Goal: Information Seeking & Learning: Learn about a topic

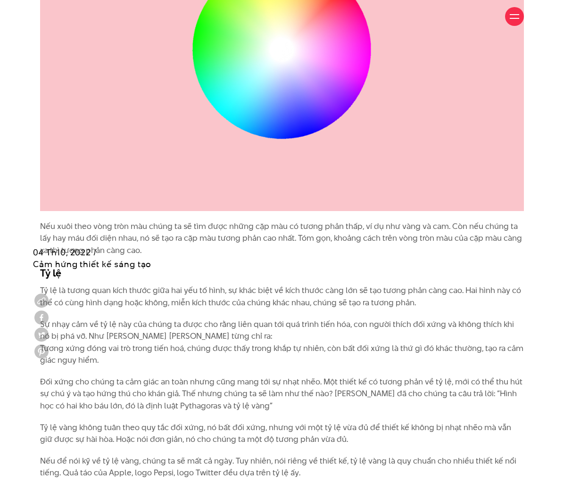
scroll to position [1791, 0]
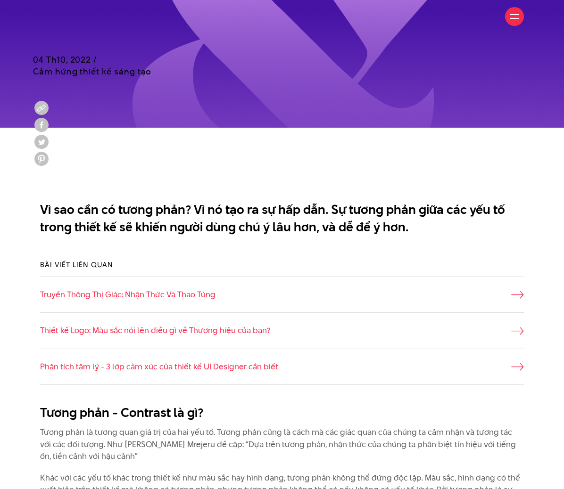
scroll to position [458, 0]
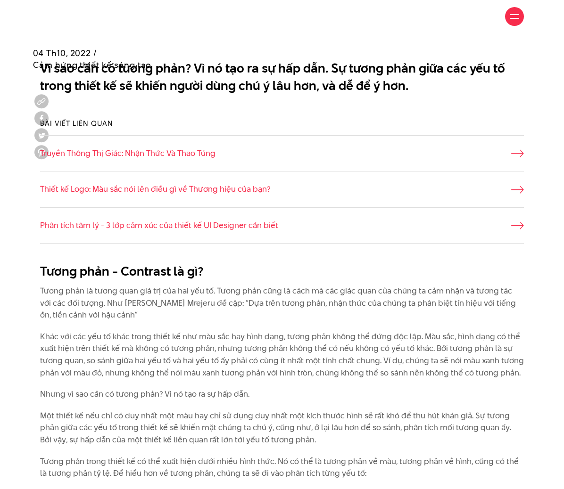
click at [352, 273] on h2 "Tương phản - Contrast là gì?" at bounding box center [282, 272] width 484 height 18
click at [352, 304] on p "Tương phản là tương quan giá trị của hai yếu tố. Tương phản cũng là cách mà các…" at bounding box center [282, 303] width 484 height 36
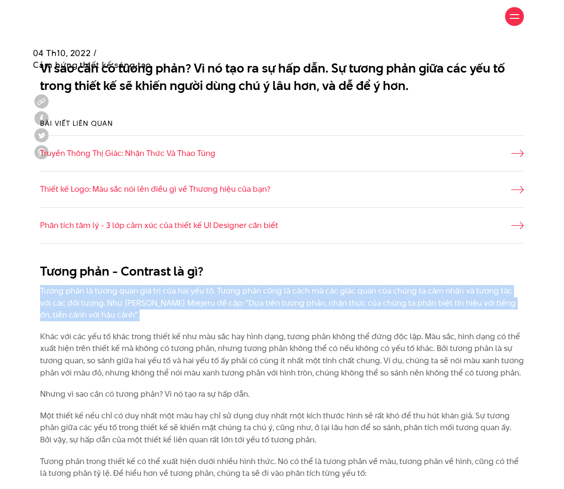
click at [352, 304] on p "Tương phản là tương quan giá trị của hai yếu tố. Tương phản cũng là cách mà các…" at bounding box center [282, 303] width 484 height 36
click at [374, 306] on p "Tương phản là tương quan giá trị của hai yếu tố. Tương phản cũng là cách mà các…" at bounding box center [282, 303] width 484 height 36
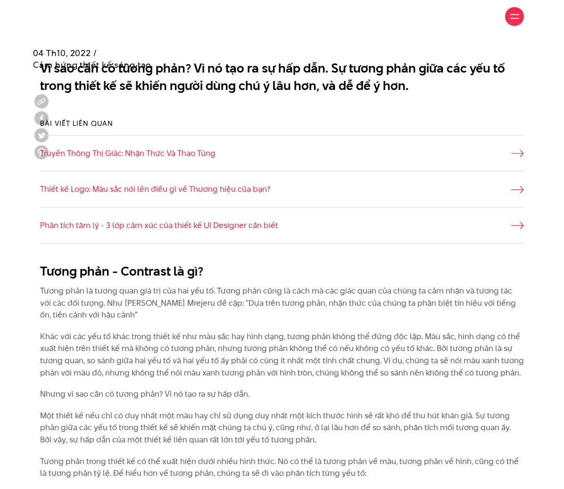
click at [292, 335] on p "Khác với các yếu tố khác trong thiết kế như màu sắc hay hình dạng, tương phản k…" at bounding box center [282, 355] width 484 height 48
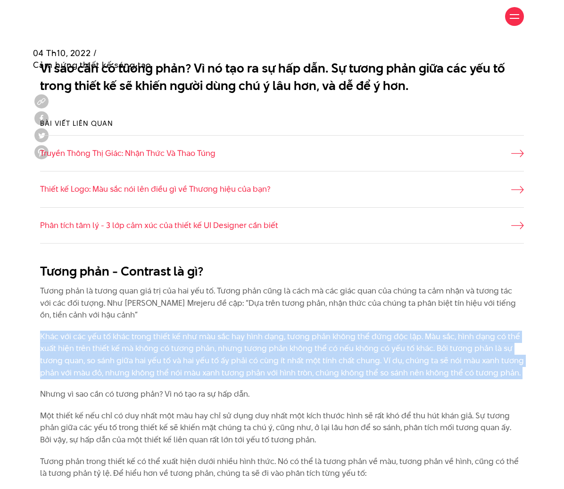
click at [292, 335] on p "Khác với các yếu tố khác trong thiết kế như màu sắc hay hình dạng, tương phản k…" at bounding box center [282, 355] width 484 height 48
click at [350, 336] on p "Khác với các yếu tố khác trong thiết kế như màu sắc hay hình dạng, tương phản k…" at bounding box center [282, 355] width 484 height 48
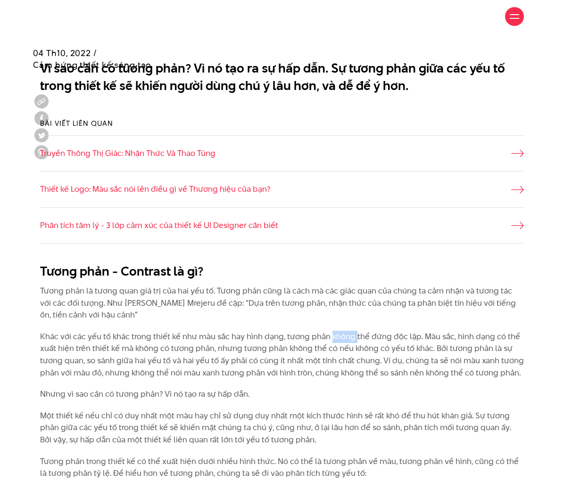
click at [350, 336] on p "Khác với các yếu tố khác trong thiết kế như màu sắc hay hình dạng, tương phản k…" at bounding box center [282, 355] width 484 height 48
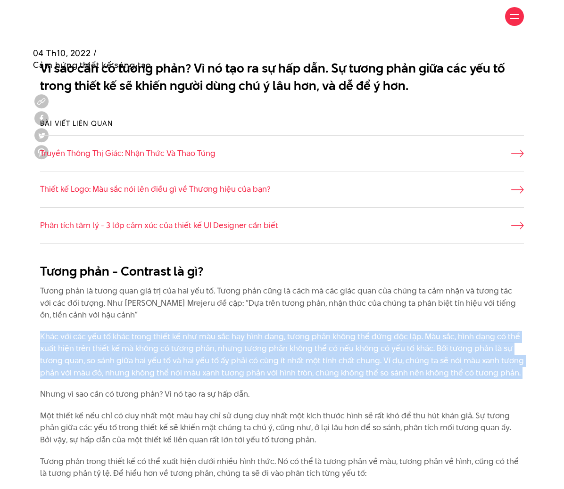
click at [350, 336] on p "Khác với các yếu tố khác trong thiết kế như màu sắc hay hình dạng, tương phản k…" at bounding box center [282, 355] width 484 height 48
click at [277, 351] on p "Khác với các yếu tố khác trong thiết kế như màu sắc hay hình dạng, tương phản k…" at bounding box center [282, 355] width 484 height 48
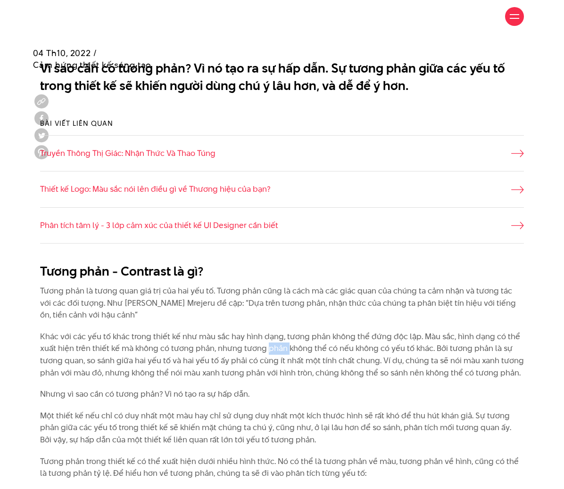
click at [277, 351] on p "Khác với các yếu tố khác trong thiết kế như màu sắc hay hình dạng, tương phản k…" at bounding box center [282, 355] width 484 height 48
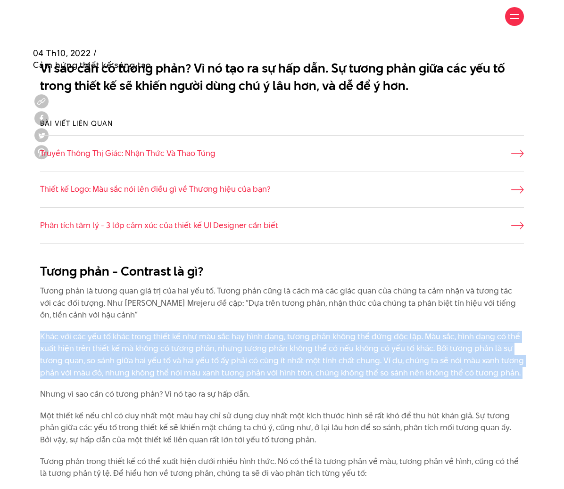
click at [277, 351] on p "Khác với các yếu tố khác trong thiết kế như màu sắc hay hình dạng, tương phản k…" at bounding box center [282, 355] width 484 height 48
click at [320, 346] on p "Khác với các yếu tố khác trong thiết kế như màu sắc hay hình dạng, tương phản k…" at bounding box center [282, 355] width 484 height 48
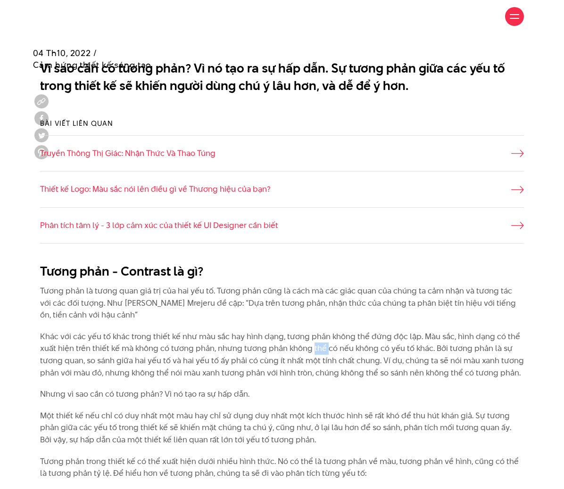
click at [320, 346] on p "Khác với các yếu tố khác trong thiết kế như màu sắc hay hình dạng, tương phản k…" at bounding box center [282, 355] width 484 height 48
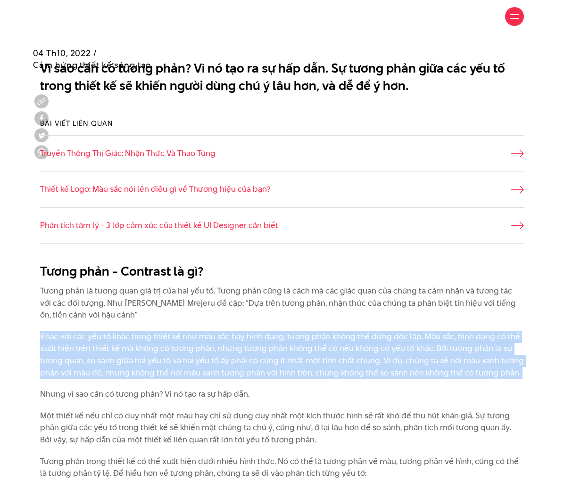
click at [320, 346] on p "Khác với các yếu tố khác trong thiết kế như màu sắc hay hình dạng, tương phản k…" at bounding box center [282, 355] width 484 height 48
click at [353, 346] on p "Khác với các yếu tố khác trong thiết kế như màu sắc hay hình dạng, tương phản k…" at bounding box center [282, 355] width 484 height 48
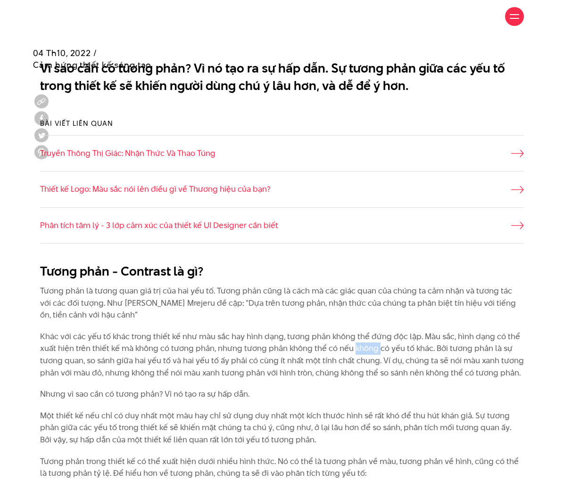
click at [353, 346] on p "Khác với các yếu tố khác trong thiết kế như màu sắc hay hình dạng, tương phản k…" at bounding box center [282, 355] width 484 height 48
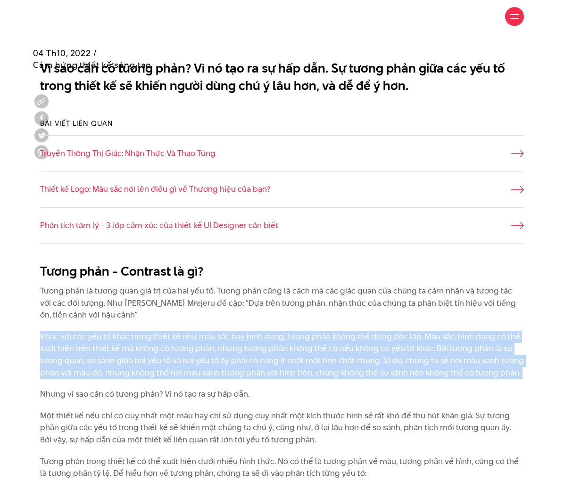
click at [353, 346] on p "Khác với các yếu tố khác trong thiết kế như màu sắc hay hình dạng, tương phản k…" at bounding box center [282, 355] width 484 height 48
click at [390, 345] on p "Khác với các yếu tố khác trong thiết kế như màu sắc hay hình dạng, tương phản k…" at bounding box center [282, 355] width 484 height 48
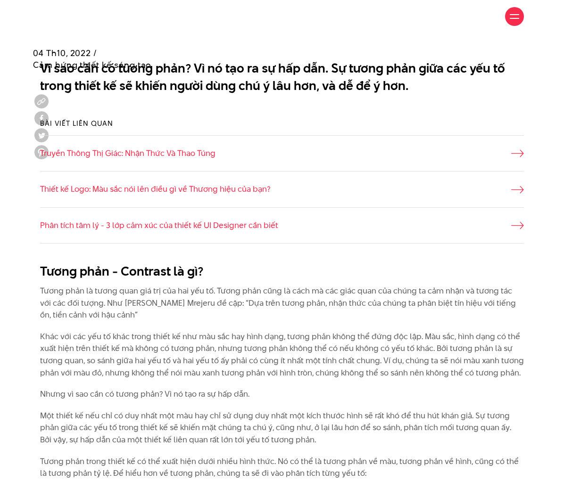
click at [410, 342] on p "Khác với các yếu tố khác trong thiết kế như màu sắc hay hình dạng, tương phản k…" at bounding box center [282, 355] width 484 height 48
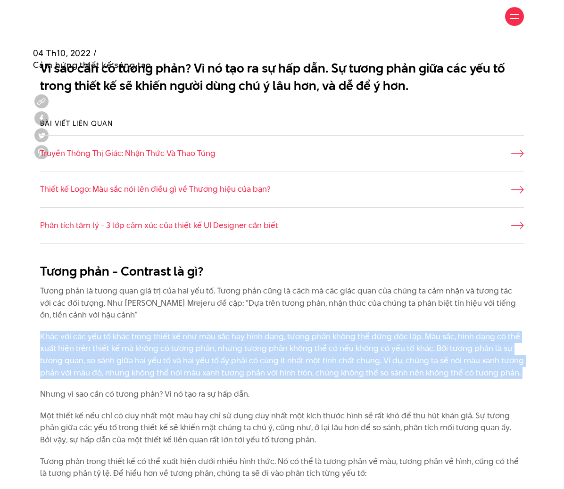
click at [410, 342] on p "Khác với các yếu tố khác trong thiết kế như màu sắc hay hình dạng, tương phản k…" at bounding box center [282, 355] width 484 height 48
click at [477, 344] on p "Khác với các yếu tố khác trong thiết kế như màu sắc hay hình dạng, tương phản k…" at bounding box center [282, 355] width 484 height 48
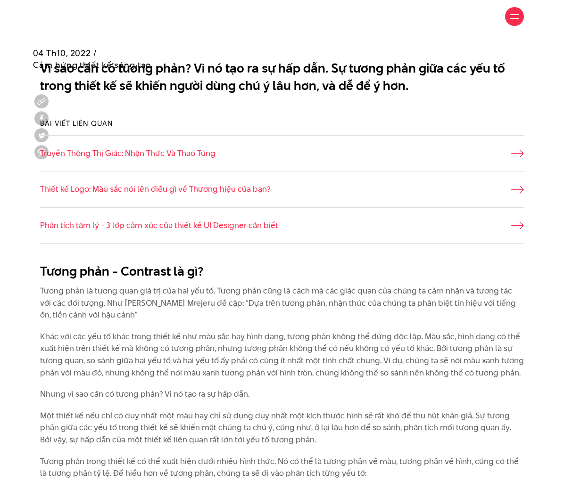
click at [464, 336] on p "Khác với các yếu tố khác trong thiết kế như màu sắc hay hình dạng, tương phản k…" at bounding box center [282, 355] width 484 height 48
click at [339, 336] on p "Khác với các yếu tố khác trong thiết kế như màu sắc hay hình dạng, tương phản k…" at bounding box center [282, 355] width 484 height 48
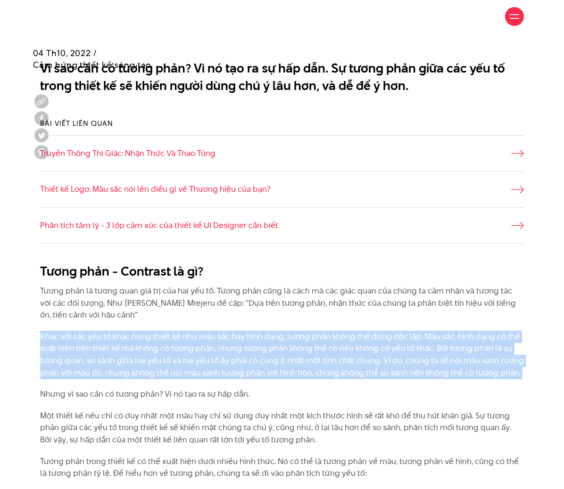
click at [339, 336] on p "Khác với các yếu tố khác trong thiết kế như màu sắc hay hình dạng, tương phản k…" at bounding box center [282, 355] width 484 height 48
click at [291, 345] on p "Khác với các yếu tố khác trong thiết kế như màu sắc hay hình dạng, tương phản k…" at bounding box center [282, 355] width 484 height 48
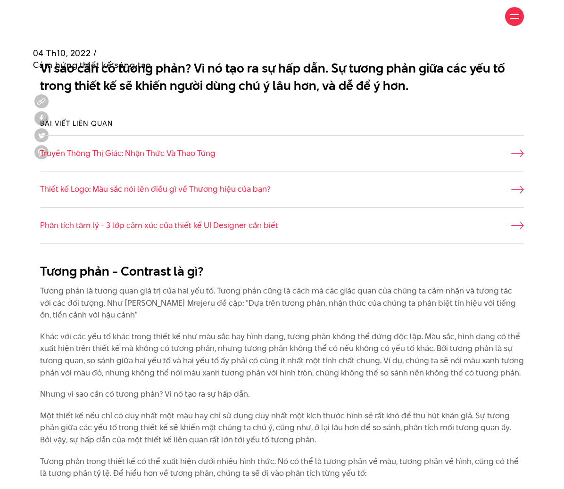
click at [47, 350] on p "Khác với các yếu tố khác trong thiết kế như màu sắc hay hình dạng, tương phản k…" at bounding box center [282, 355] width 484 height 48
drag, startPoint x: 148, startPoint y: 343, endPoint x: 522, endPoint y: 369, distance: 375.2
copy p "Khác với các yếu tố khác trong thiết kế như màu sắc hay hình dạng, tương phản k…"
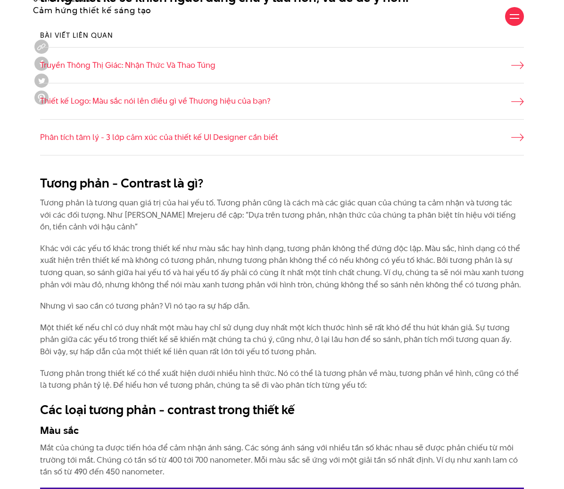
scroll to position [552, 0]
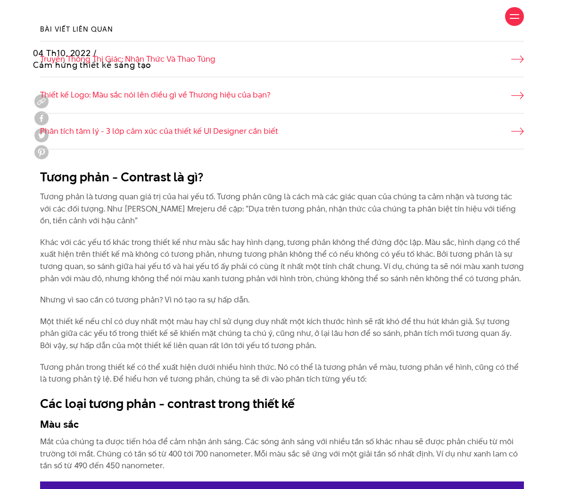
click at [228, 328] on p "Một thiết kế nếu chỉ có duy nhất một màu hay chỉ sử dụng duy nhất một kích thướ…" at bounding box center [282, 334] width 484 height 36
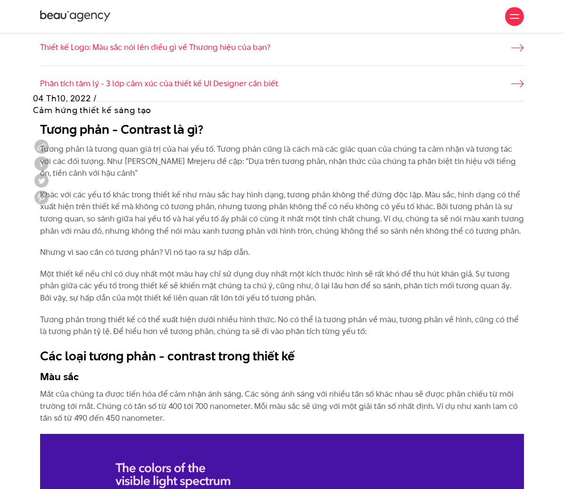
scroll to position [600, 0]
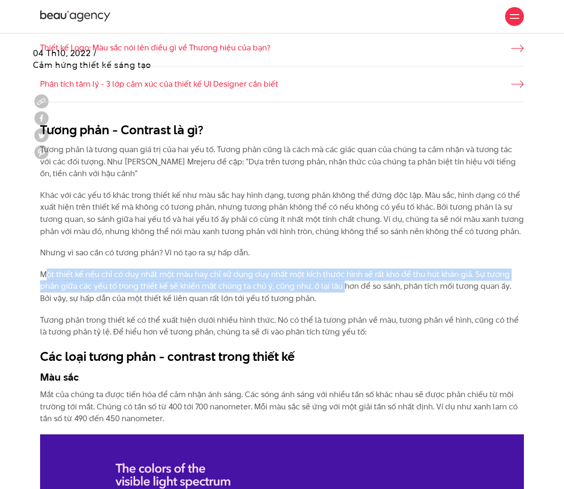
drag, startPoint x: 45, startPoint y: 274, endPoint x: 297, endPoint y: 285, distance: 252.9
click at [343, 283] on p "Một thiết kế nếu chỉ có duy nhất một màu hay chỉ sử dụng duy nhất một kích thướ…" at bounding box center [282, 287] width 484 height 36
click at [58, 274] on p "Một thiết kế nếu chỉ có duy nhất một màu hay chỉ sử dụng duy nhất một kích thướ…" at bounding box center [282, 287] width 484 height 36
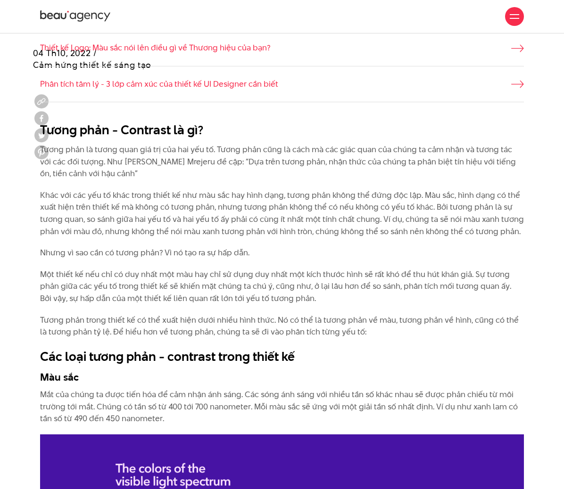
drag, startPoint x: 39, startPoint y: 274, endPoint x: 374, endPoint y: 308, distance: 336.8
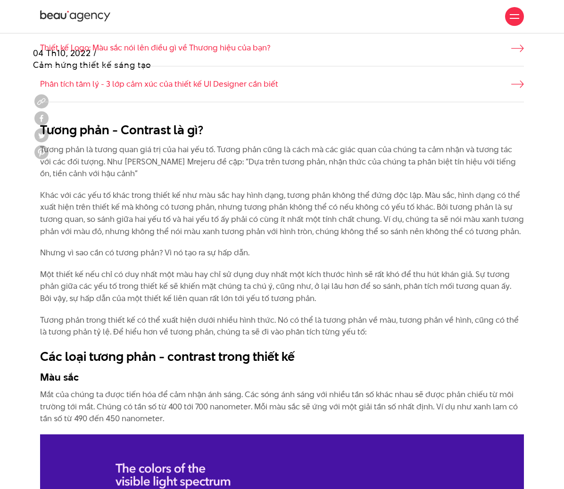
click at [87, 301] on p "Một thiết kế nếu chỉ có duy nhất một màu hay chỉ sử dụng duy nhất một kích thướ…" at bounding box center [282, 287] width 484 height 36
click at [46, 283] on p "Một thiết kế nếu chỉ có duy nhất một màu hay chỉ sử dụng duy nhất một kích thướ…" at bounding box center [282, 287] width 484 height 36
drag, startPoint x: 79, startPoint y: 278, endPoint x: 324, endPoint y: 298, distance: 245.9
copy p "Một thiết kế nếu chỉ có duy nhất một màu hay chỉ sử dụng duy nhất một kích thướ…"
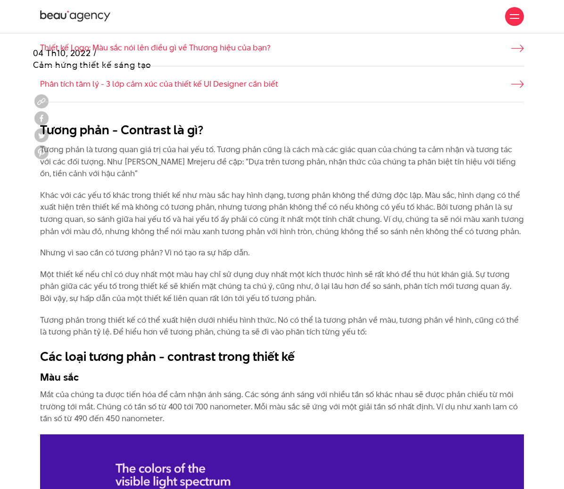
click at [280, 332] on p "Tương phản trong thiết kế có thể xuất hiện dưới nhiều hình thức. Nó có thể là t…" at bounding box center [282, 326] width 484 height 24
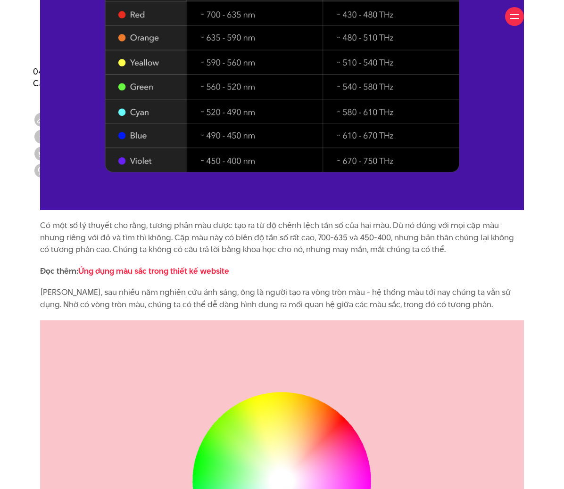
scroll to position [1165, 0]
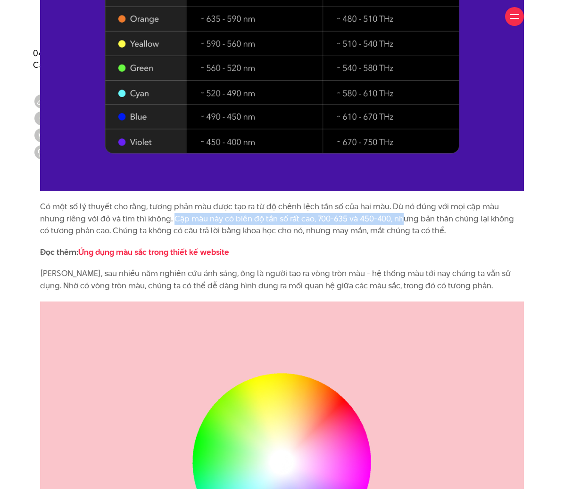
drag, startPoint x: 148, startPoint y: 221, endPoint x: 372, endPoint y: 220, distance: 224.4
click at [374, 220] on p "Có một số lý thuyết cho rằng, tương phản màu được tạo ra từ độ chênh lệch tần s…" at bounding box center [282, 219] width 484 height 36
click at [286, 218] on p "Có một số lý thuyết cho rằng, tương phản màu được tạo ra từ độ chênh lệch tần s…" at bounding box center [282, 219] width 484 height 36
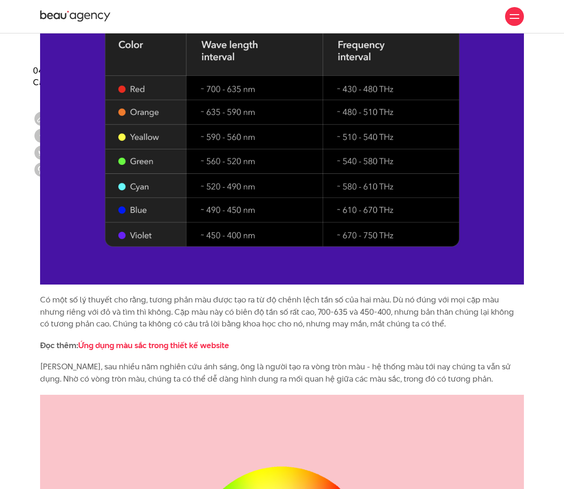
scroll to position [1071, 0]
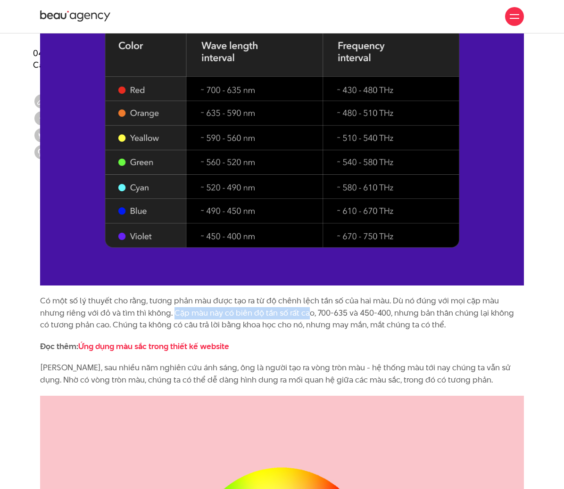
drag, startPoint x: 146, startPoint y: 314, endPoint x: 283, endPoint y: 316, distance: 136.7
click at [283, 316] on p "Có một số lý thuyết cho rằng, tương phản màu được tạo ra từ độ chênh lệch tần s…" at bounding box center [282, 313] width 484 height 36
click at [346, 314] on p "Có một số lý thuyết cho rằng, tương phản màu được tạo ra từ độ chênh lệch tần s…" at bounding box center [282, 313] width 484 height 36
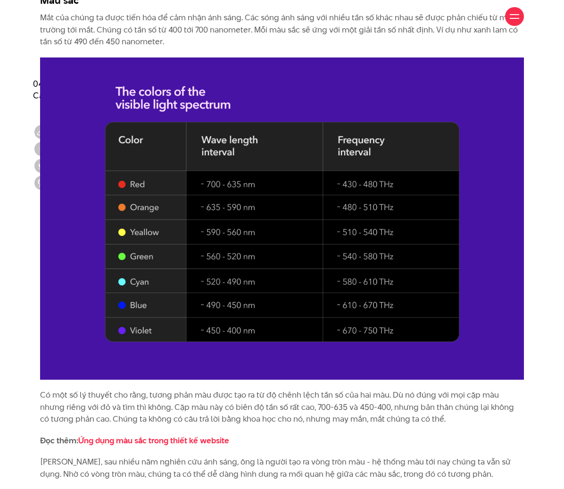
scroll to position [1024, 0]
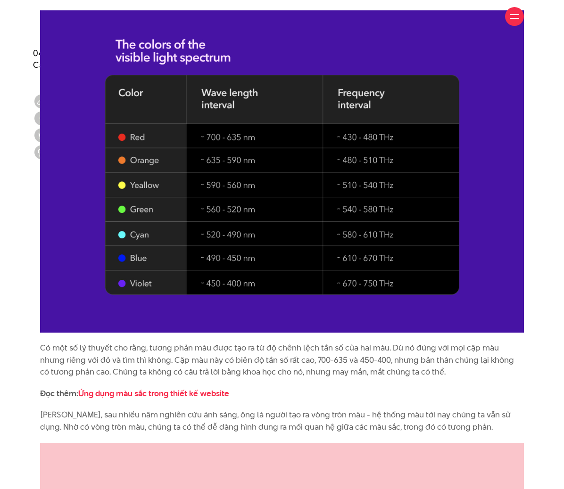
click at [360, 361] on p "Có một số lý thuyết cho rằng, tương phản màu được tạo ra từ độ chênh lệch tần s…" at bounding box center [282, 360] width 484 height 36
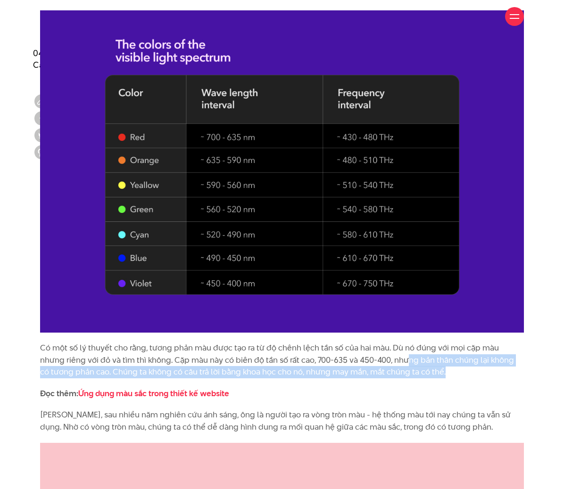
drag, startPoint x: 392, startPoint y: 361, endPoint x: 475, endPoint y: 367, distance: 83.2
click at [475, 367] on p "Có một số lý thuyết cho rằng, tương phản màu được tạo ra từ độ chênh lệch tần s…" at bounding box center [282, 360] width 484 height 36
click at [389, 376] on p "Có một số lý thuyết cho rằng, tương phản màu được tạo ra từ độ chênh lệch tần s…" at bounding box center [282, 360] width 484 height 36
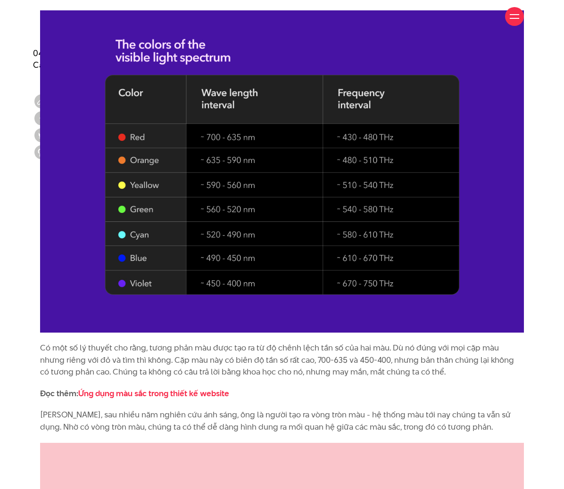
click at [329, 371] on p "Có một số lý thuyết cho rằng, tương phản màu được tạo ra từ độ chênh lệch tần s…" at bounding box center [282, 360] width 484 height 36
click at [345, 377] on p "Có một số lý thuyết cho rằng, tương phản màu được tạo ra từ độ chênh lệch tần s…" at bounding box center [282, 360] width 484 height 36
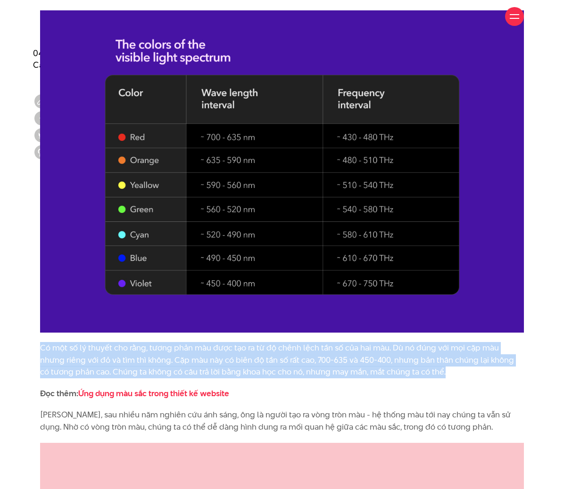
click at [345, 377] on p "Có một số lý thuyết cho rằng, tương phản màu được tạo ra từ độ chênh lệch tần s…" at bounding box center [282, 360] width 484 height 36
click at [370, 374] on p "Có một số lý thuyết cho rằng, tương phản màu được tạo ra từ độ chênh lệch tần s…" at bounding box center [282, 360] width 484 height 36
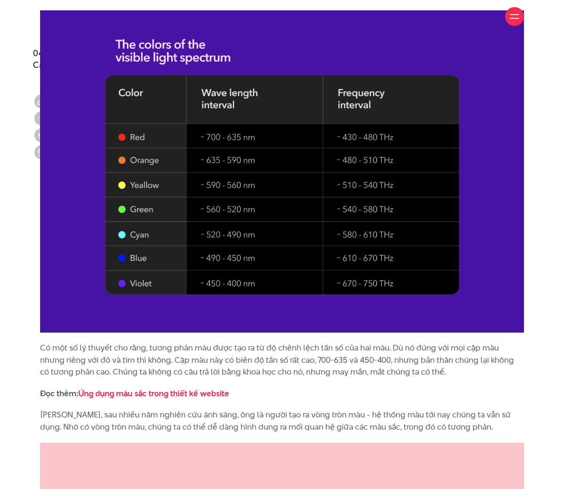
click at [386, 375] on p "Có một số lý thuyết cho rằng, tương phản màu được tạo ra từ độ chênh lệch tần s…" at bounding box center [282, 360] width 484 height 36
click at [347, 379] on div "Tương phản - Contrast là gì? Tương phản là tương quan giá trị của hai yếu tố. T…" at bounding box center [282, 437] width 484 height 1480
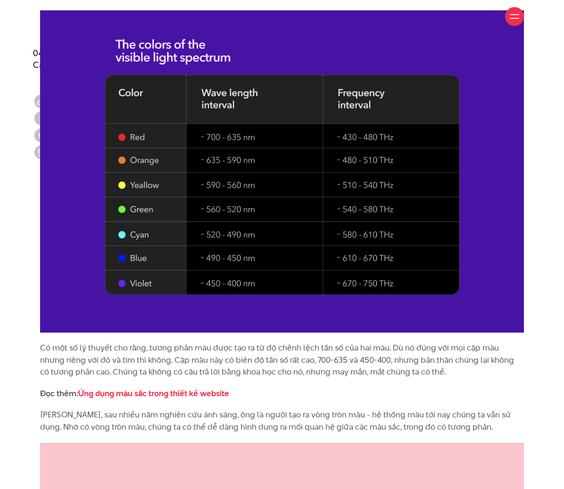
click at [259, 368] on p "Có một số lý thuyết cho rằng, tương phản màu được tạo ra từ độ chênh lệch tần s…" at bounding box center [282, 360] width 484 height 36
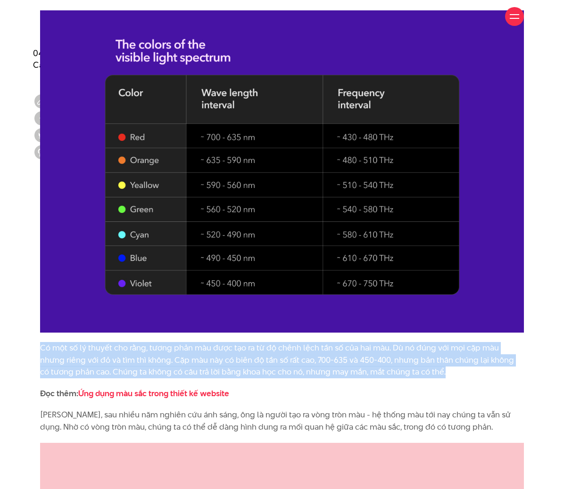
click at [259, 368] on p "Có một số lý thuyết cho rằng, tương phản màu được tạo ra từ độ chênh lệch tần s…" at bounding box center [282, 360] width 484 height 36
click at [206, 369] on p "Có một số lý thuyết cho rằng, tương phản màu được tạo ra từ độ chênh lệch tần s…" at bounding box center [282, 360] width 484 height 36
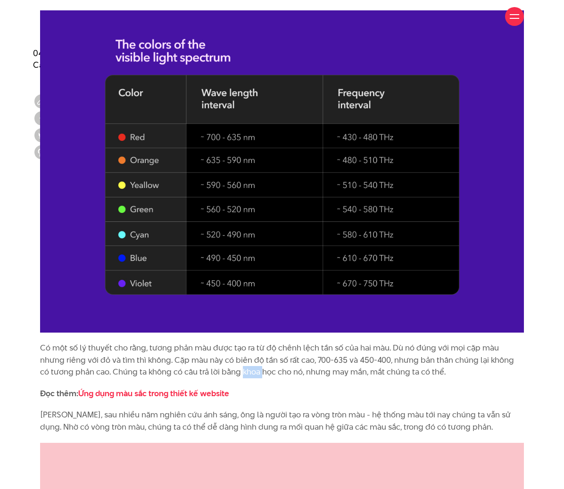
click at [206, 369] on p "Có một số lý thuyết cho rằng, tương phản màu được tạo ra từ độ chênh lệch tần s…" at bounding box center [282, 360] width 484 height 36
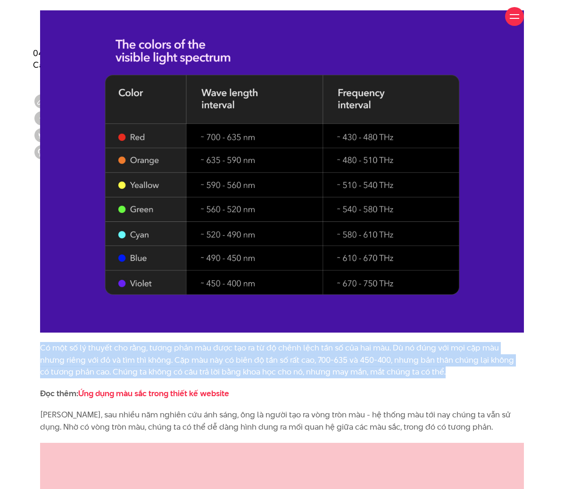
click at [206, 369] on p "Có một số lý thuyết cho rằng, tương phản màu được tạo ra từ độ chênh lệch tần s…" at bounding box center [282, 360] width 484 height 36
click at [168, 371] on p "Có một số lý thuyết cho rằng, tương phản màu được tạo ra từ độ chênh lệch tần s…" at bounding box center [282, 360] width 484 height 36
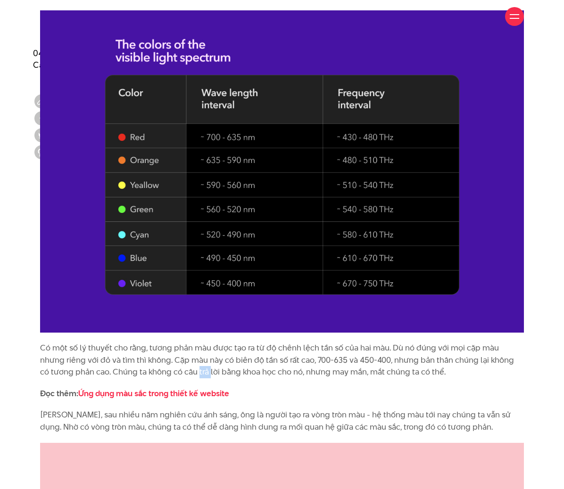
click at [168, 371] on p "Có một số lý thuyết cho rằng, tương phản màu được tạo ra từ độ chênh lệch tần s…" at bounding box center [282, 360] width 484 height 36
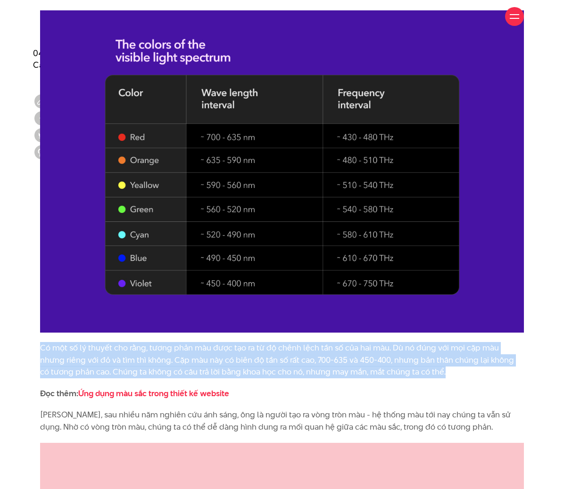
click at [168, 371] on p "Có một số lý thuyết cho rằng, tương phản màu được tạo ra từ độ chênh lệch tần s…" at bounding box center [282, 360] width 484 height 36
click at [218, 370] on p "Có một số lý thuyết cho rằng, tương phản màu được tạo ra từ độ chênh lệch tần s…" at bounding box center [282, 360] width 484 height 36
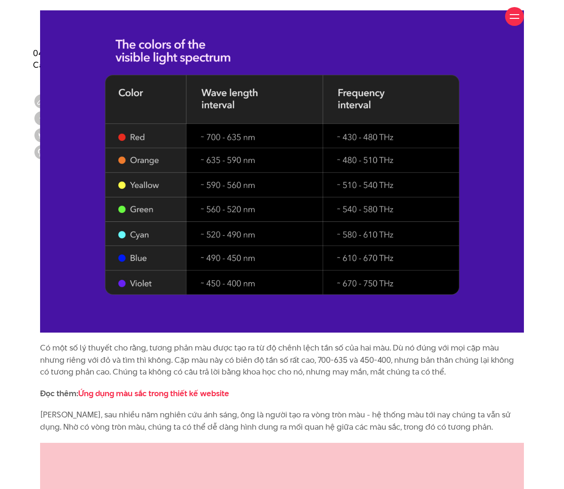
click at [282, 365] on p "Có một số lý thuyết cho rằng, tương phản màu được tạo ra từ độ chênh lệch tần s…" at bounding box center [282, 360] width 484 height 36
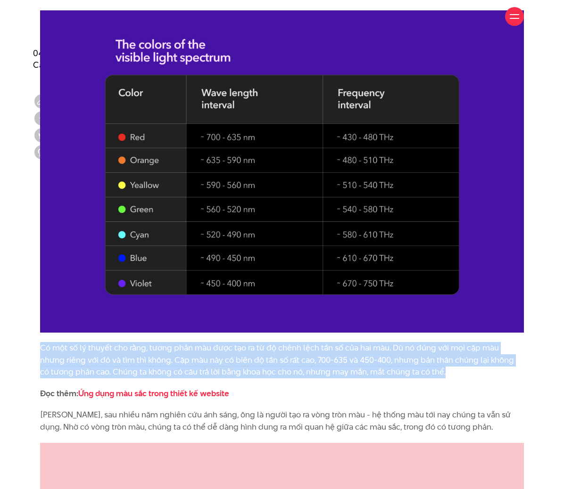
click at [282, 365] on p "Có một số lý thuyết cho rằng, tương phản màu được tạo ra từ độ chênh lệch tần s…" at bounding box center [282, 360] width 484 height 36
click at [322, 362] on p "Có một số lý thuyết cho rằng, tương phản màu được tạo ra từ độ chênh lệch tần s…" at bounding box center [282, 360] width 484 height 36
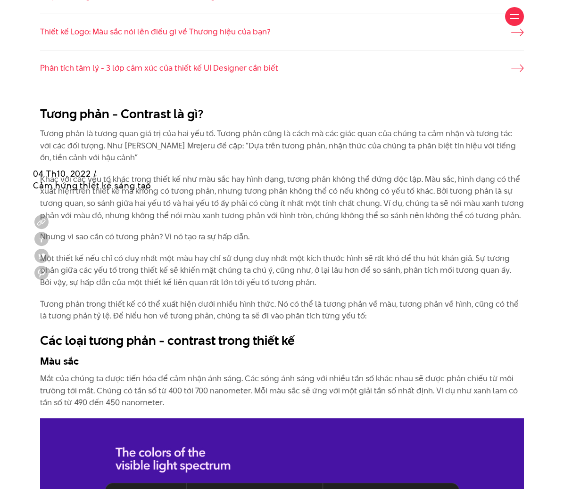
scroll to position [741, 0]
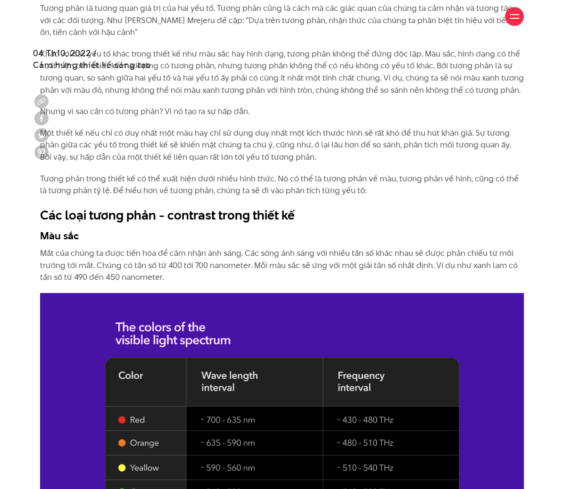
click at [64, 269] on p "Mắt của chúng ta được tiến hóa để cảm nhận ánh sáng. Các sóng ánh sáng với nhiề…" at bounding box center [282, 265] width 484 height 36
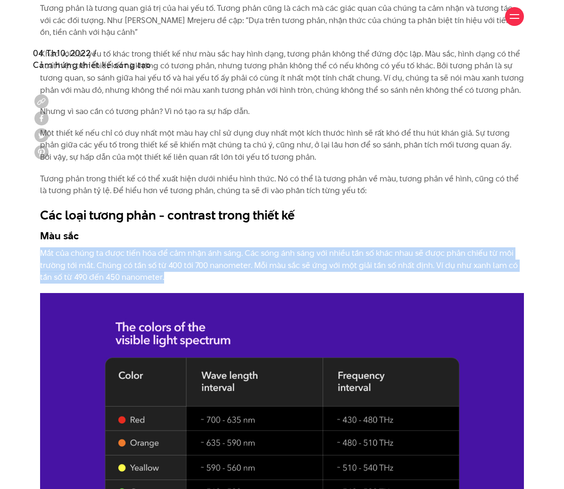
drag, startPoint x: 102, startPoint y: 269, endPoint x: 206, endPoint y: 278, distance: 104.1
click at [206, 278] on p "Mắt của chúng ta được tiến hóa để cảm nhận ánh sáng. Các sóng ánh sáng với nhiề…" at bounding box center [282, 265] width 484 height 36
copy p "Mắt của chúng ta được tiến hóa để cảm nhận ánh sáng. Các sóng ánh sáng với nhiề…"
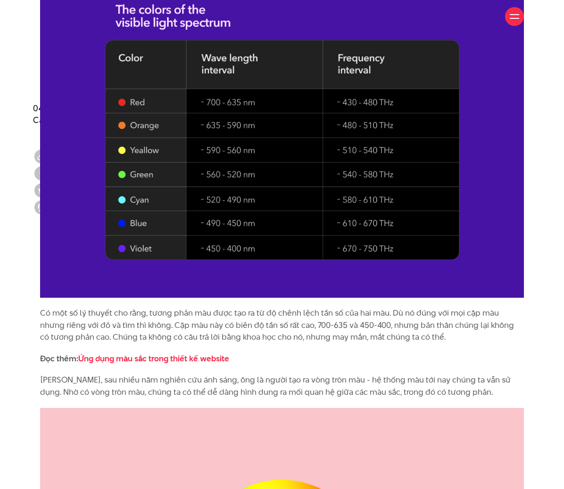
scroll to position [1118, 0]
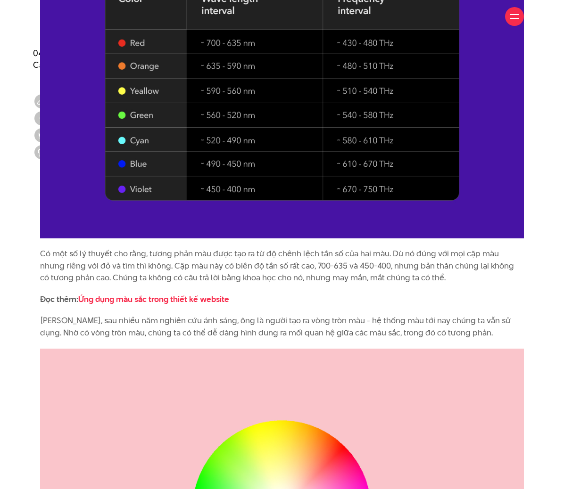
click at [10, 260] on div "Tương phản - Contrast là gì? Tương phản là tương quan giá trị của hai yếu tố. T…" at bounding box center [282, 345] width 564 height 1494
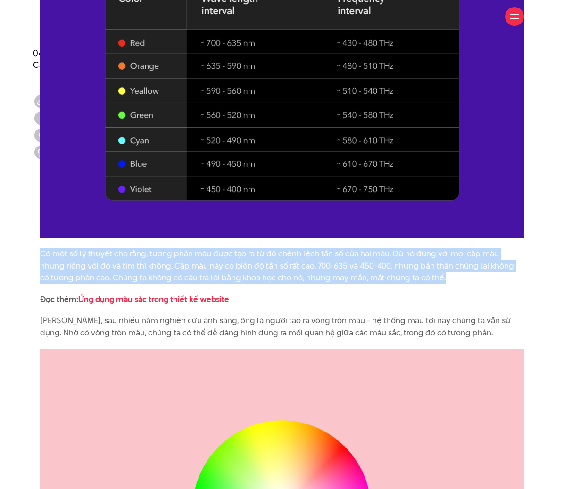
drag, startPoint x: 42, startPoint y: 254, endPoint x: 426, endPoint y: 273, distance: 384.7
click at [426, 273] on p "Có một số lý thuyết cho rằng, tương phản màu được tạo ra từ độ chênh lệch tần s…" at bounding box center [282, 266] width 484 height 36
copy p "Có một số lý thuyết cho rằng, tương phản màu được tạo ra từ độ chênh lệch tần s…"
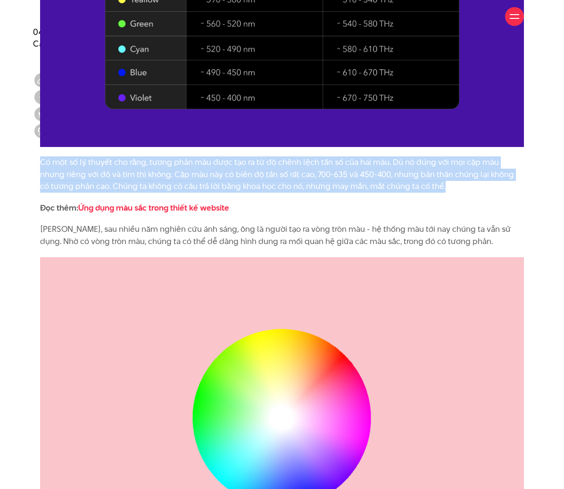
scroll to position [1212, 0]
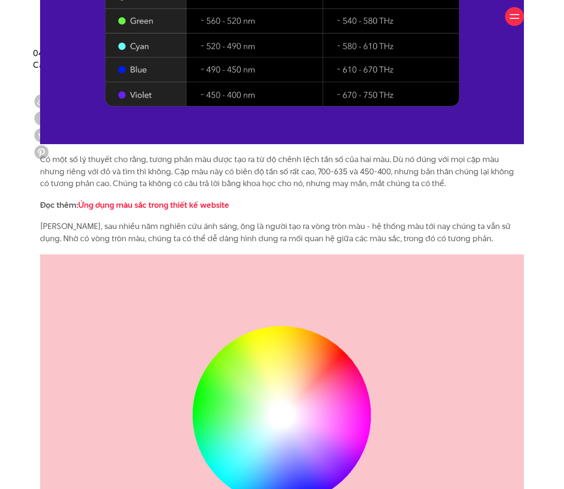
click at [162, 230] on p "[PERSON_NAME], sau nhiều năm nghiên cứu ánh sáng, ông là người tạo ra vòng tròn…" at bounding box center [282, 233] width 484 height 24
click at [78, 236] on p "[PERSON_NAME], sau nhiều năm nghiên cứu ánh sáng, ông là người tạo ra vòng tròn…" at bounding box center [282, 233] width 484 height 24
click at [79, 236] on p "[PERSON_NAME], sau nhiều năm nghiên cứu ánh sáng, ông là người tạo ra vòng tròn…" at bounding box center [282, 233] width 484 height 24
click at [65, 229] on p "[PERSON_NAME], sau nhiều năm nghiên cứu ánh sáng, ông là người tạo ra vòng tròn…" at bounding box center [282, 233] width 484 height 24
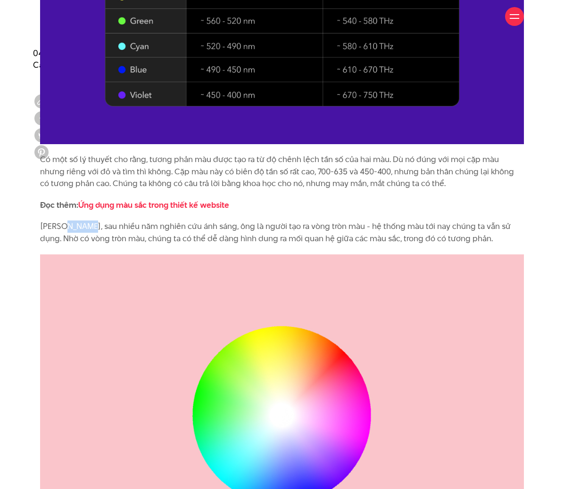
click at [65, 229] on p "[PERSON_NAME], sau nhiều năm nghiên cứu ánh sáng, ông là người tạo ra vòng tròn…" at bounding box center [282, 233] width 484 height 24
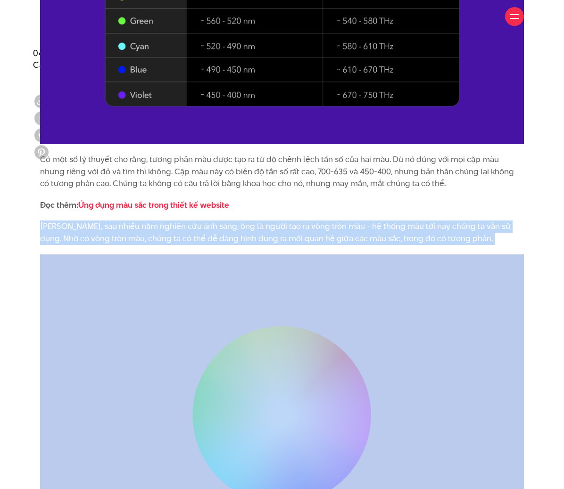
click at [65, 229] on p "[PERSON_NAME], sau nhiều năm nghiên cứu ánh sáng, ông là người tạo ra vòng tròn…" at bounding box center [282, 233] width 484 height 24
copy div "[PERSON_NAME], sau nhiều năm nghiên cứu ánh sáng, ông là người tạo ra vòng tròn…"
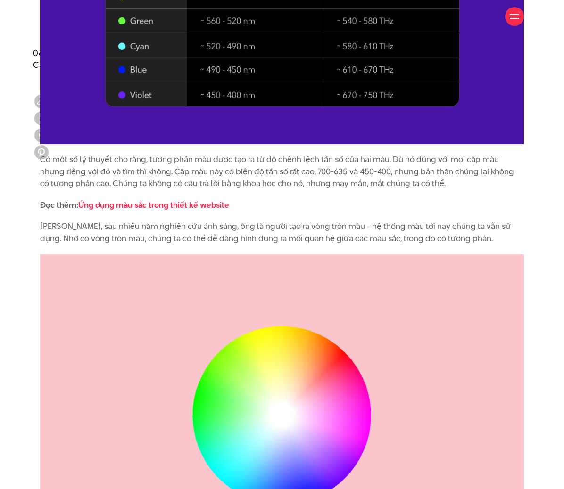
click at [27, 173] on div "Tương phản - Contrast là gì? Tương phản là tương quan giá trị của hai yếu tố. T…" at bounding box center [282, 251] width 564 height 1494
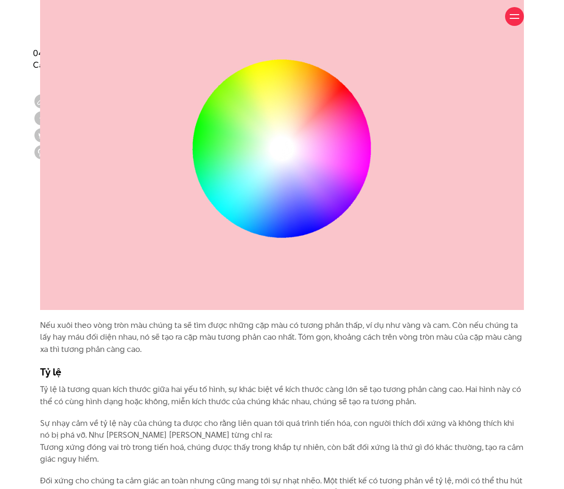
scroll to position [1495, 0]
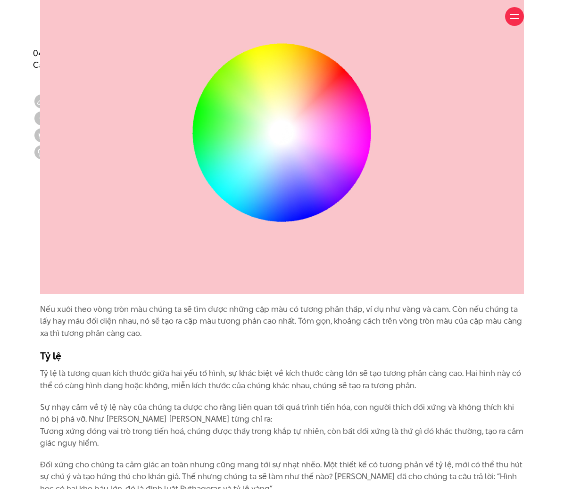
click at [357, 322] on p "Nếu xuôi theo vòng tròn màu chúng ta sẽ tìm được những cặp màu có tương phản th…" at bounding box center [282, 322] width 484 height 36
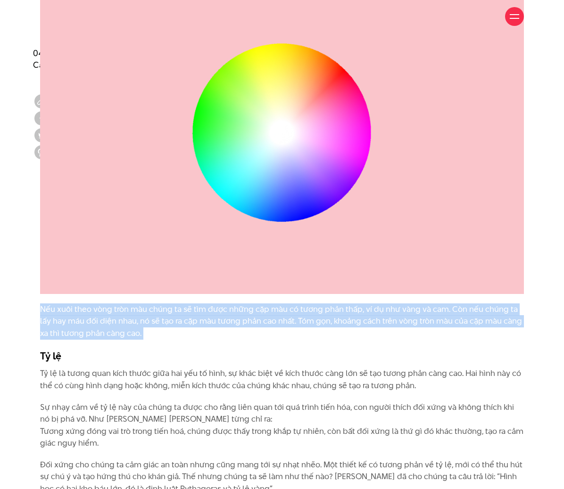
click at [357, 322] on p "Nếu xuôi theo vòng tròn màu chúng ta sẽ tìm được những cặp màu có tương phản th…" at bounding box center [282, 322] width 484 height 36
copy div "Nếu xuôi theo vòng tròn màu chúng ta sẽ tìm được những cặp màu có tương phản th…"
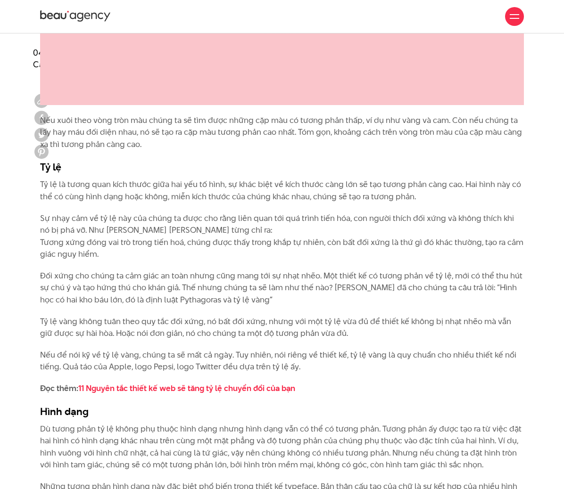
scroll to position [1684, 0]
click at [151, 203] on p "Tỷ lệ là tương quan kích thước giữa hai yếu tố hình, sự khác biệt về kích thước…" at bounding box center [282, 191] width 484 height 24
click at [56, 187] on p "Tỷ lệ là tương quan kích thước giữa hai yếu tố hình, sự khác biệt về kích thước…" at bounding box center [282, 191] width 484 height 24
drag, startPoint x: 36, startPoint y: 187, endPoint x: 445, endPoint y: 196, distance: 408.3
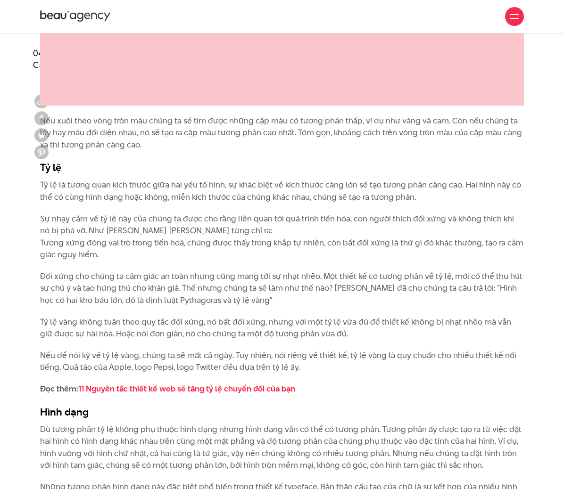
copy p "Tỷ lệ là tương quan kích thước giữa hai yếu tố hình, sự khác biệt về kích thước…"
click at [239, 304] on p "Đối xứng cho chúng ta cảm giác an toàn nhưng cũng mang tới sự nhạt nhẽo. Một th…" at bounding box center [282, 289] width 484 height 36
click at [199, 297] on p "Đối xứng cho chúng ta cảm giác an toàn nhưng cũng mang tới sự nhạt nhẽo. Một th…" at bounding box center [282, 289] width 484 height 36
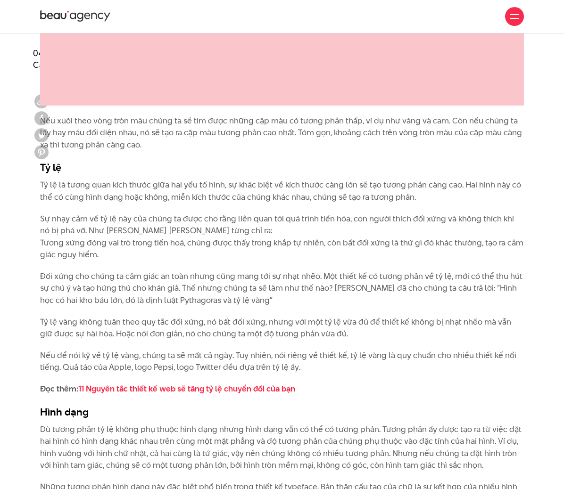
drag, startPoint x: 192, startPoint y: 301, endPoint x: 357, endPoint y: 310, distance: 165.2
drag, startPoint x: 268, startPoint y: 301, endPoint x: 223, endPoint y: 296, distance: 45.1
click at [223, 296] on p "Đối xứng cho chúng ta cảm giác an toàn nhưng cũng mang tới sự nhạt nhẽo. Một th…" at bounding box center [282, 289] width 484 height 36
click at [240, 299] on p "Đối xứng cho chúng ta cảm giác an toàn nhưng cũng mang tới sự nhạt nhẽo. Một th…" at bounding box center [282, 289] width 484 height 36
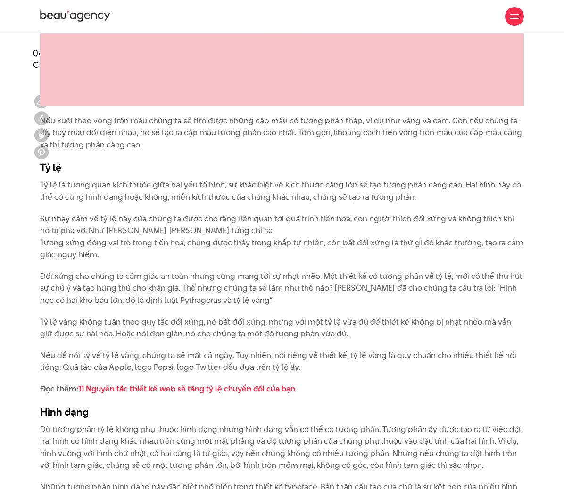
click at [194, 289] on p "Đối xứng cho chúng ta cảm giác an toàn nhưng cũng mang tới sự nhạt nhẽo. Một th…" at bounding box center [282, 289] width 484 height 36
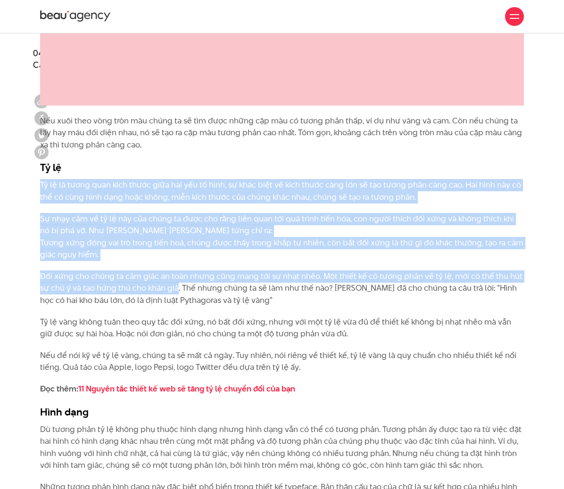
drag, startPoint x: 178, startPoint y: 286, endPoint x: 38, endPoint y: 186, distance: 171.9
copy div "Tỷ lệ là tương quan kích thước giữa hai yếu tố hình, sự khác biệt về kích thước…"
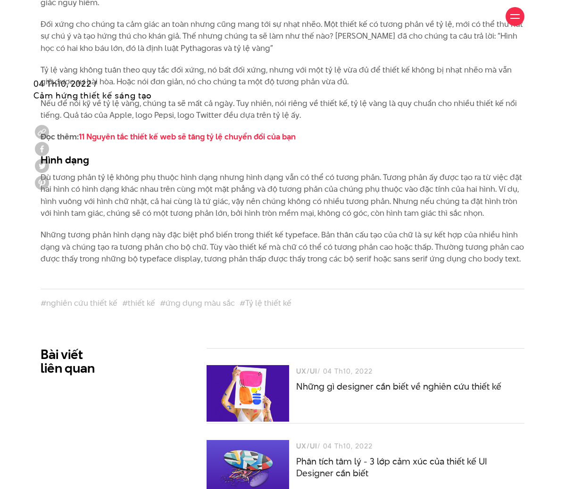
scroll to position [1919, 0]
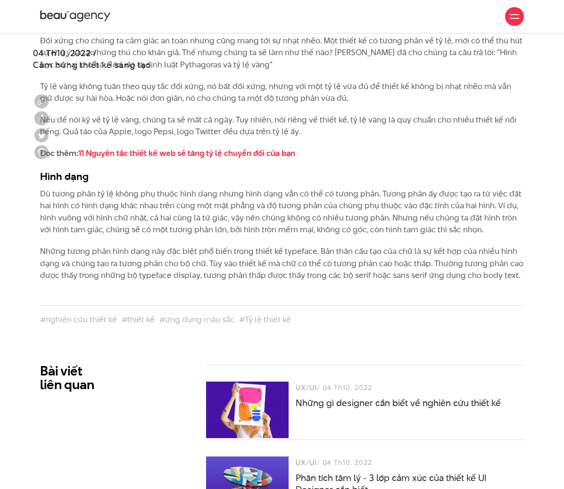
click at [87, 206] on p "Dù tương phản tỷ lệ không phụ thuộc hình dạng nhưng hình dạng vẫn có thể có tươ…" at bounding box center [282, 212] width 484 height 48
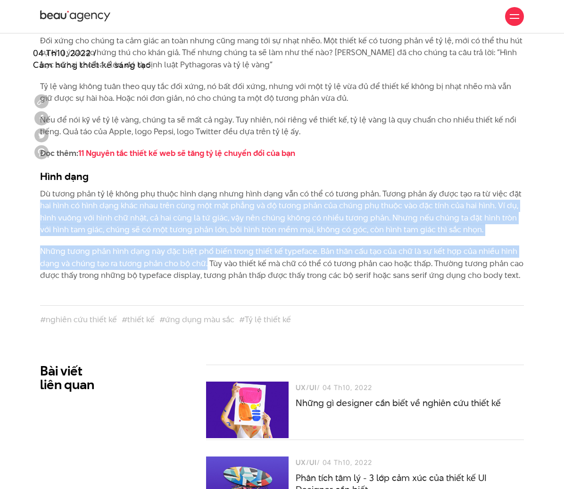
drag, startPoint x: 40, startPoint y: 208, endPoint x: 206, endPoint y: 263, distance: 174.5
copy div "hai hình có hình dạng khác nhau trên cùng một mặt phẳng và độ tương phản của ch…"
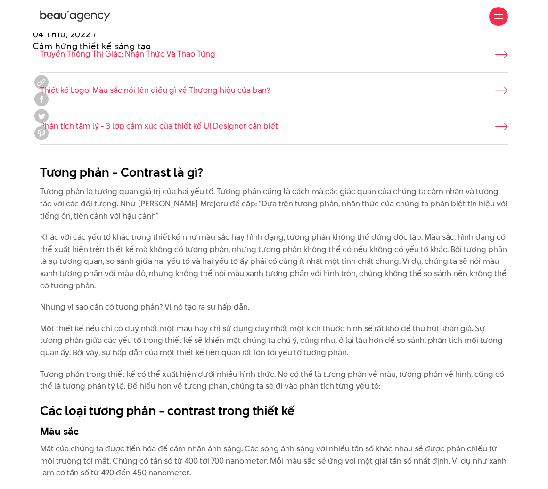
scroll to position [536, 0]
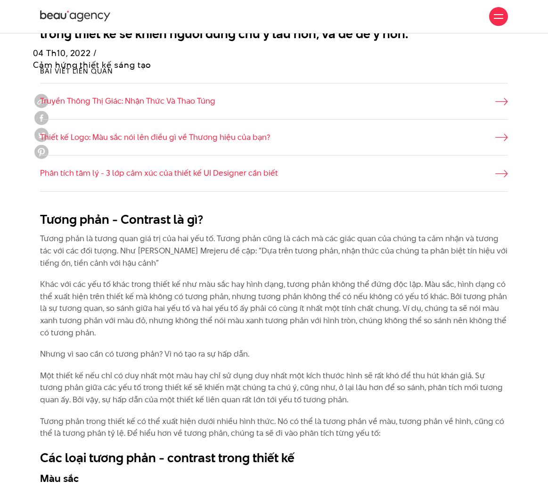
click at [109, 286] on p "Khác với các yếu tố khác trong thiết kế như màu sắc hay hình dạng, tương phản k…" at bounding box center [274, 309] width 468 height 60
click at [231, 310] on p "Khác với các yếu tố khác trong thiết kế như màu sắc hay hình dạng, tương phản k…" at bounding box center [274, 309] width 468 height 60
click at [296, 319] on p "Khác với các yếu tố khác trong thiết kế như màu sắc hay hình dạng, tương phản k…" at bounding box center [274, 309] width 468 height 60
click at [275, 325] on p "Khác với các yếu tố khác trong thiết kế như màu sắc hay hình dạng, tương phản k…" at bounding box center [274, 309] width 468 height 60
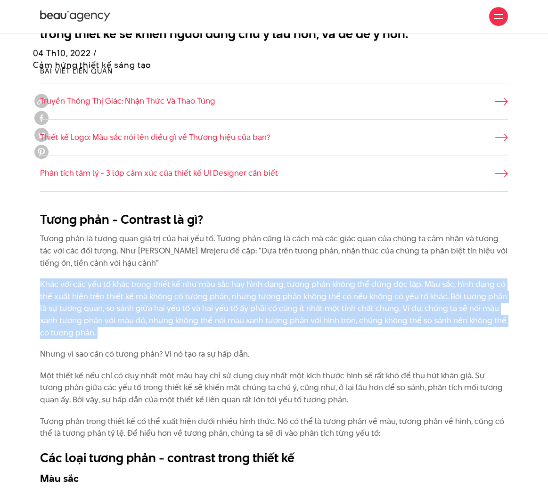
click at [275, 325] on p "Khác với các yếu tố khác trong thiết kế như màu sắc hay hình dạng, tương phản k…" at bounding box center [274, 309] width 468 height 60
click at [373, 319] on p "Khác với các yếu tố khác trong thiết kế như màu sắc hay hình dạng, tương phản k…" at bounding box center [274, 309] width 468 height 60
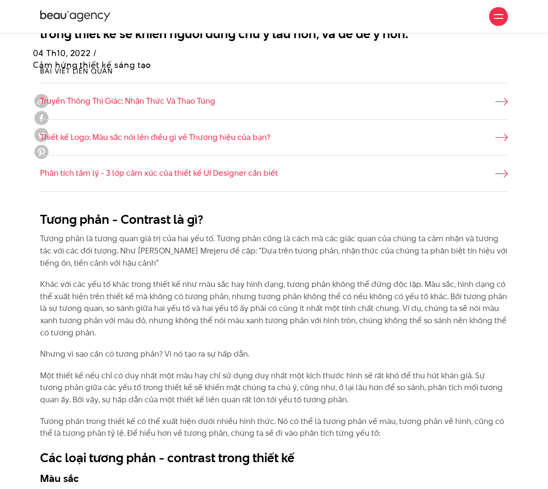
click at [284, 253] on p "Tương phản là tương quan giá trị của hai yếu tố. Tương phản cũng là cách mà các…" at bounding box center [274, 251] width 468 height 36
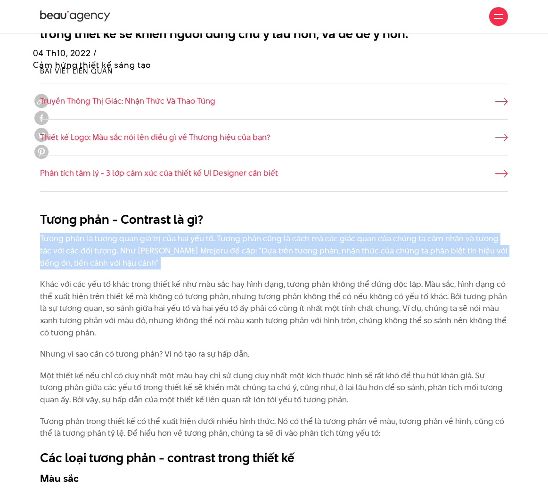
click at [284, 253] on p "Tương phản là tương quan giá trị của hai yếu tố. Tương phản cũng là cách mà các…" at bounding box center [274, 251] width 468 height 36
click at [172, 247] on p "Tương phản là tương quan giá trị của hai yếu tố. Tương phản cũng là cách mà các…" at bounding box center [274, 251] width 468 height 36
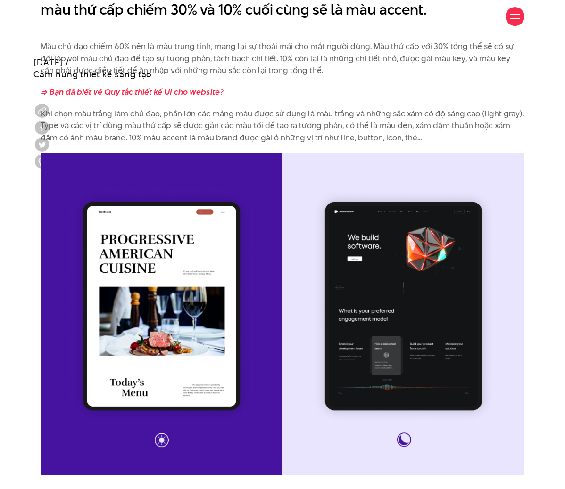
scroll to position [4007, 0]
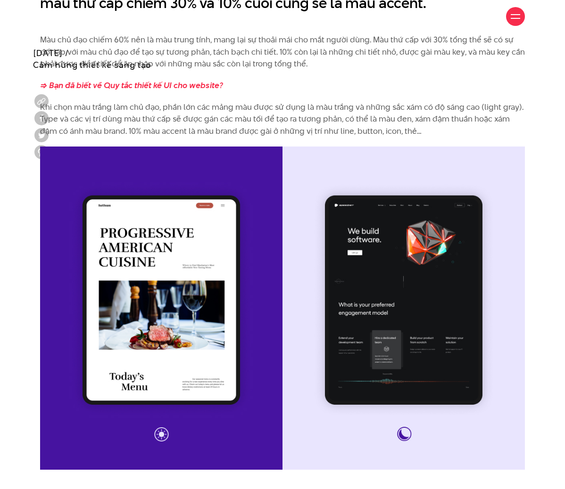
drag, startPoint x: 0, startPoint y: 240, endPoint x: 8, endPoint y: 239, distance: 8.2
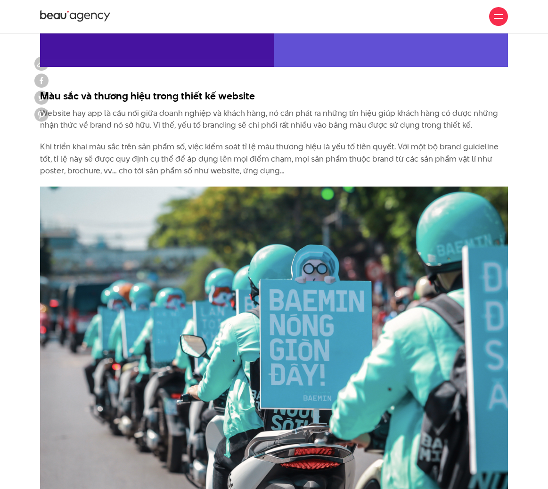
scroll to position [3190, 0]
